Goal: Navigation & Orientation: Understand site structure

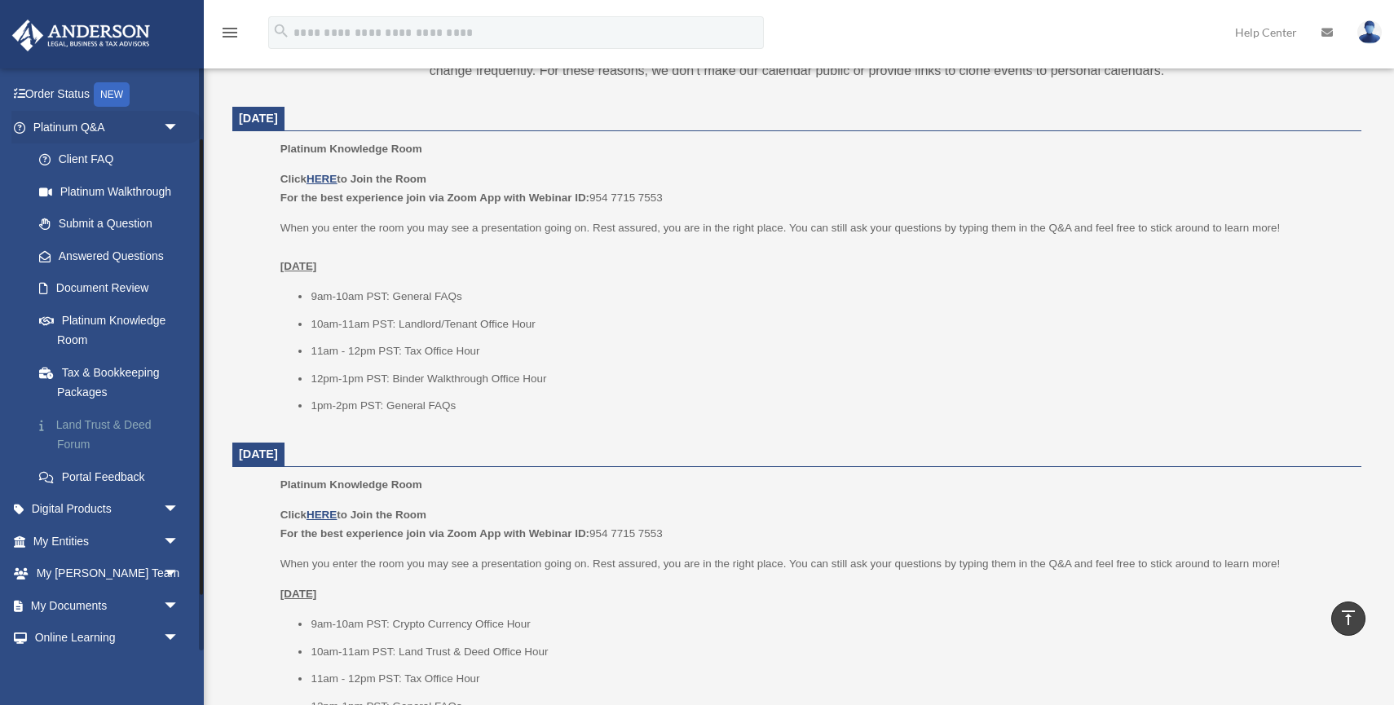
scroll to position [91, 0]
click at [126, 508] on link "Digital Products arrow_drop_down" at bounding box center [107, 508] width 192 height 33
click at [167, 505] on span "arrow_drop_down" at bounding box center [179, 508] width 33 height 33
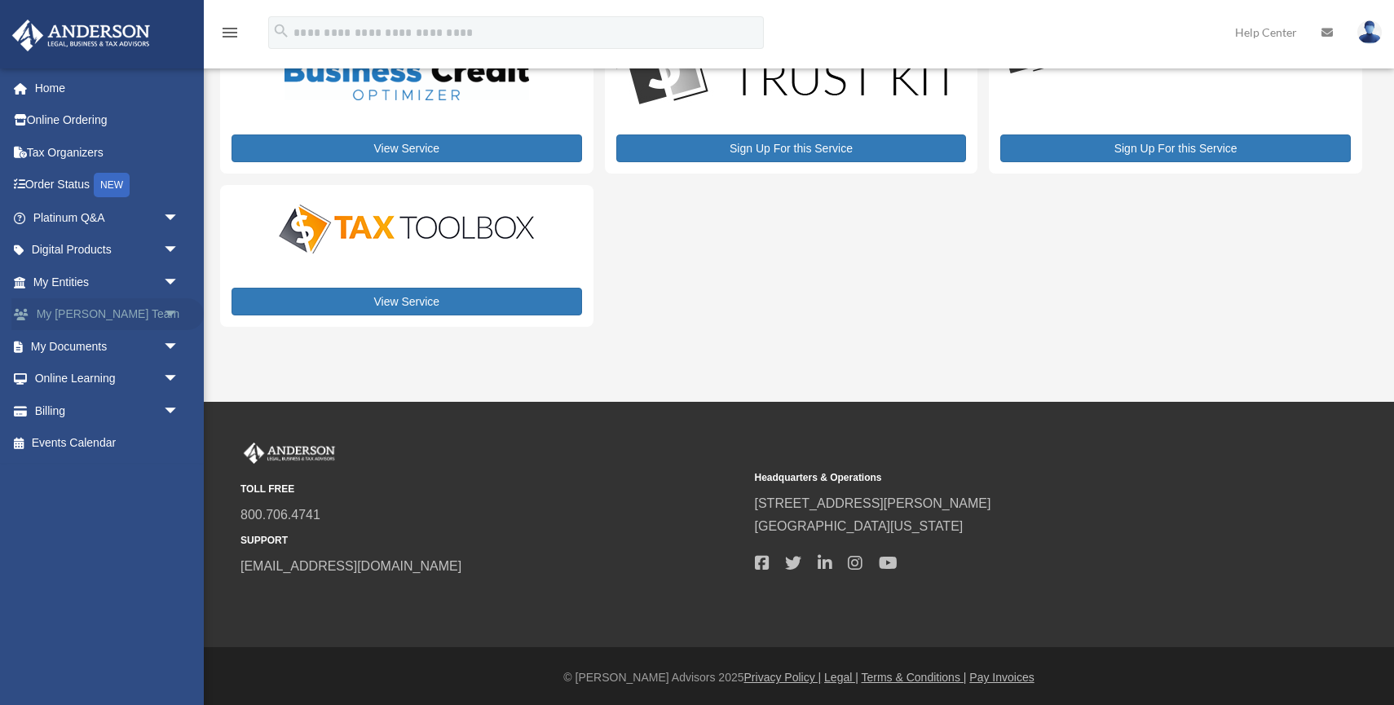
scroll to position [136, 0]
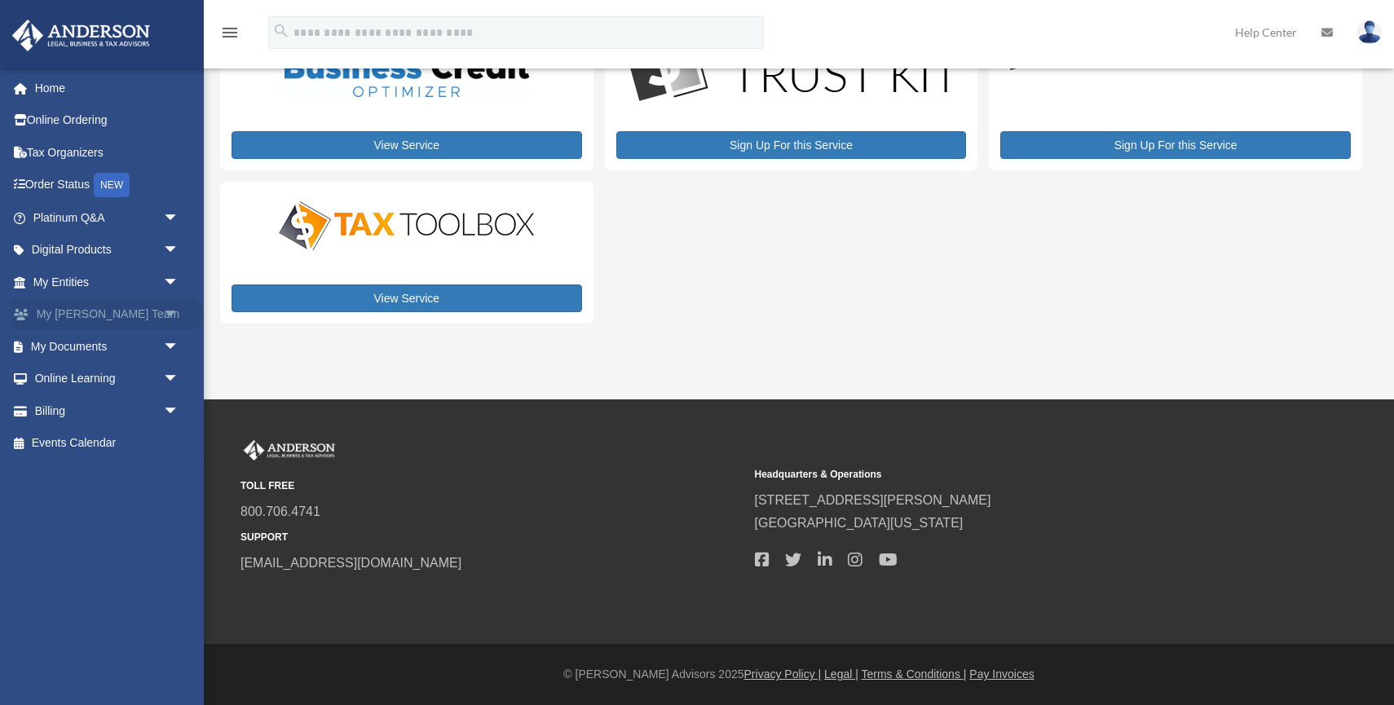
click at [170, 315] on span "arrow_drop_down" at bounding box center [179, 314] width 33 height 33
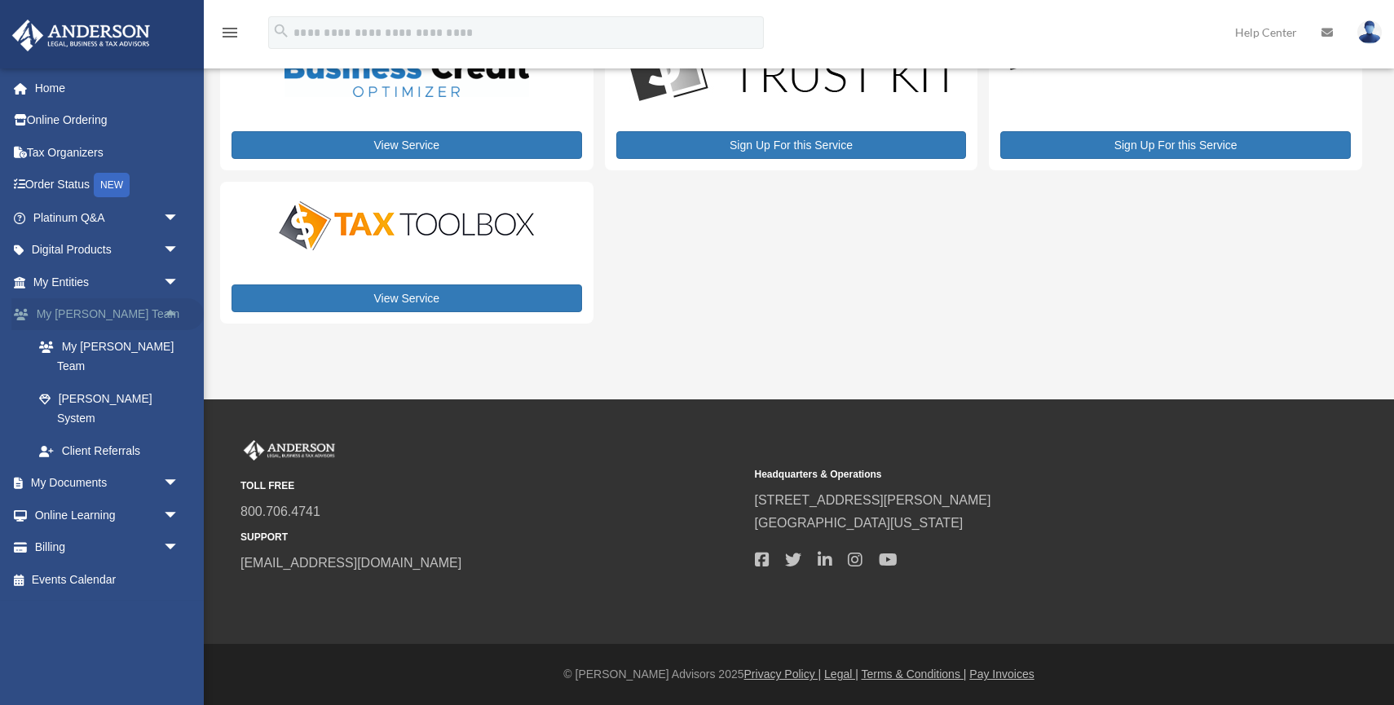
click at [170, 315] on span "arrow_drop_up" at bounding box center [179, 314] width 33 height 33
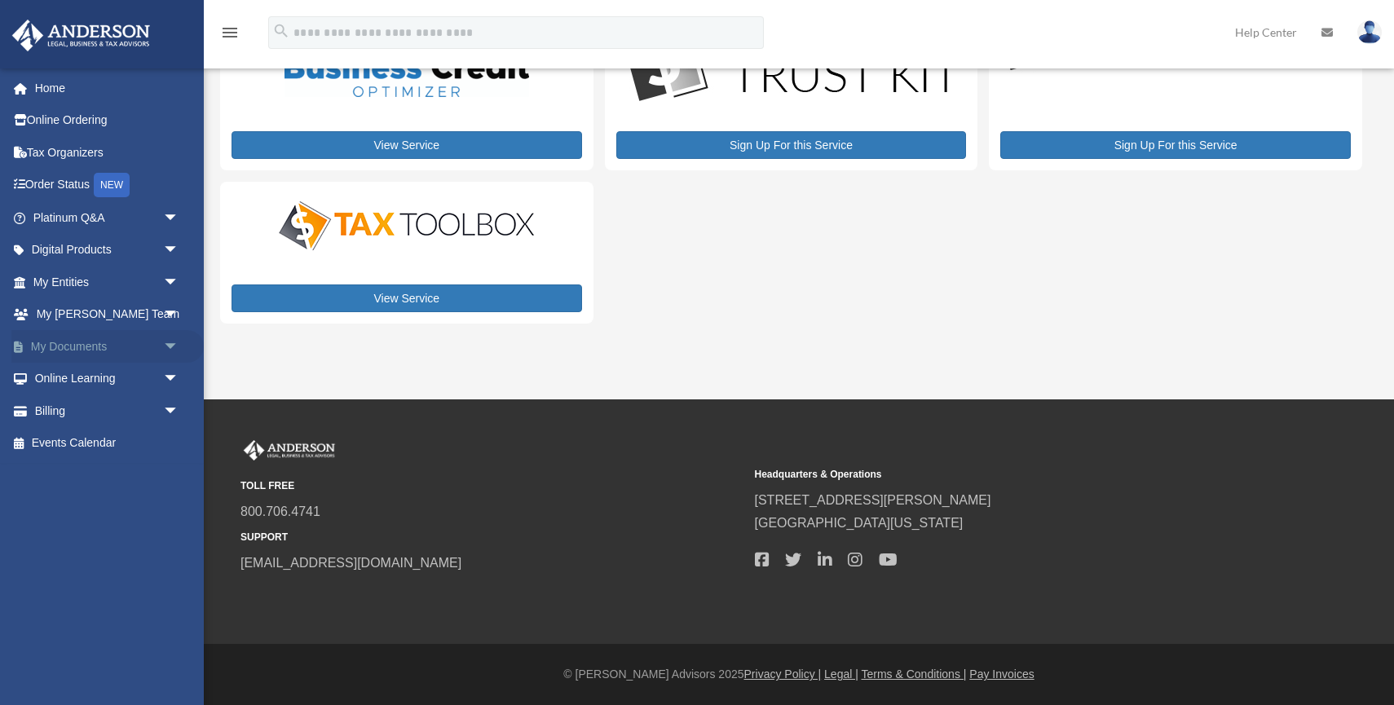
click at [169, 342] on span "arrow_drop_down" at bounding box center [179, 346] width 33 height 33
